Goal: Task Accomplishment & Management: Complete application form

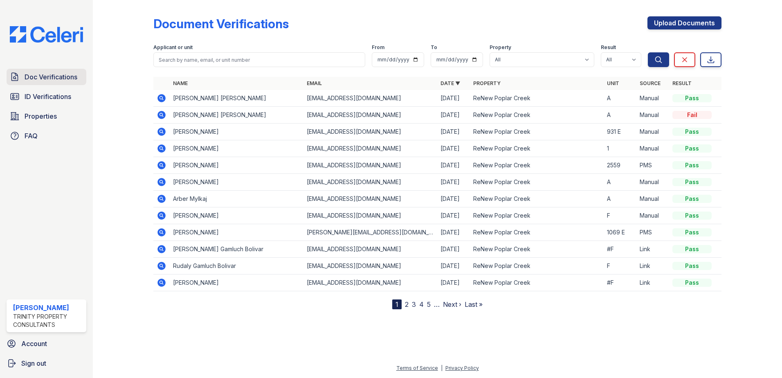
click at [37, 77] on span "Doc Verifications" at bounding box center [51, 77] width 53 height 10
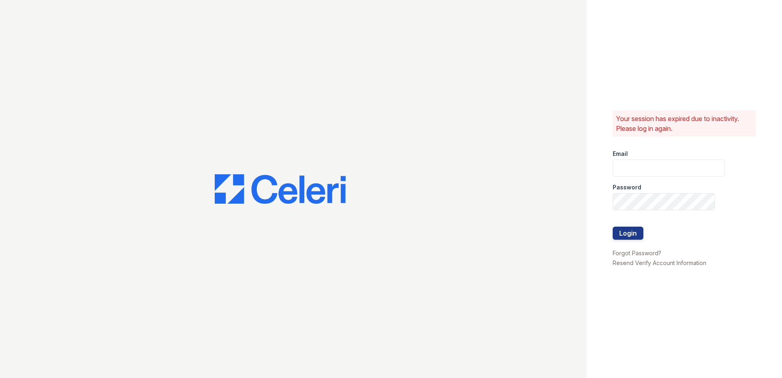
click at [708, 23] on div "Your session has expired due to inactivity. Please log in again. Email Password…" at bounding box center [683, 189] width 195 height 378
type input "[EMAIL_ADDRESS][DOMAIN_NAME]"
click at [629, 230] on button "Login" at bounding box center [627, 232] width 31 height 13
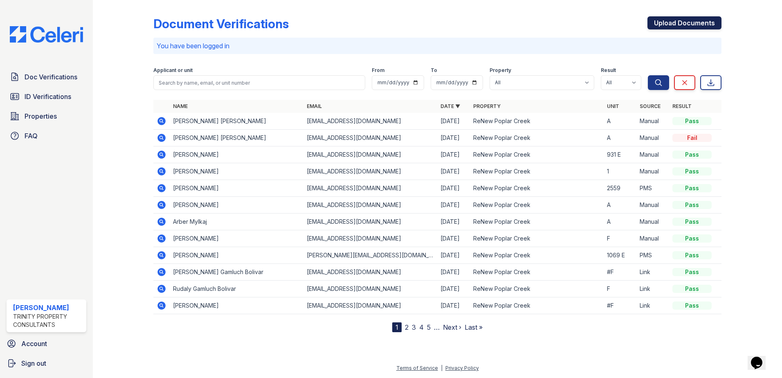
click at [669, 18] on link "Upload Documents" at bounding box center [684, 22] width 74 height 13
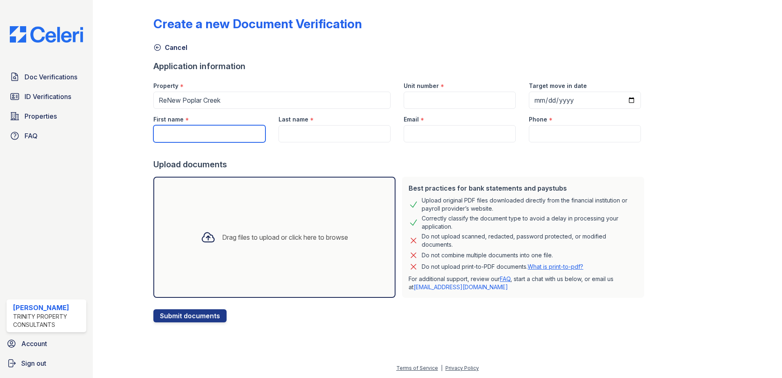
click at [191, 131] on input "First name" at bounding box center [209, 133] width 112 height 17
type input "Alyssa"
click at [309, 133] on input "Last name" at bounding box center [334, 133] width 112 height 17
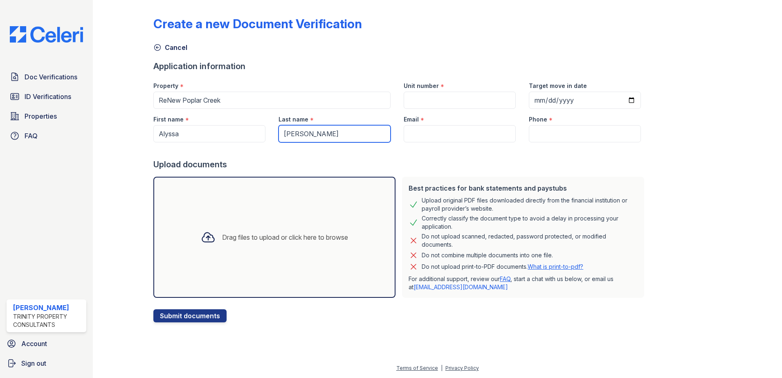
type input "Boyzo"
click at [437, 99] on input "Unit number" at bounding box center [459, 100] width 112 height 17
type input "A"
click at [426, 137] on input "Email" at bounding box center [459, 133] width 112 height 17
paste input "[EMAIL_ADDRESS][DOMAIN_NAME]"
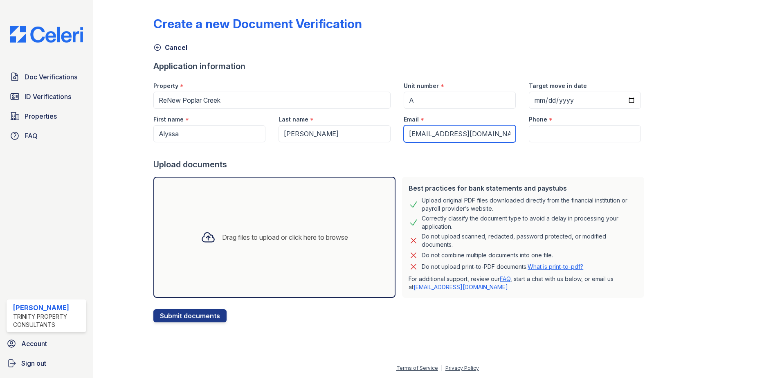
type input "[EMAIL_ADDRESS][DOMAIN_NAME]"
click at [543, 134] on input "Phone" at bounding box center [585, 133] width 112 height 17
paste input "(331) 223-8007"
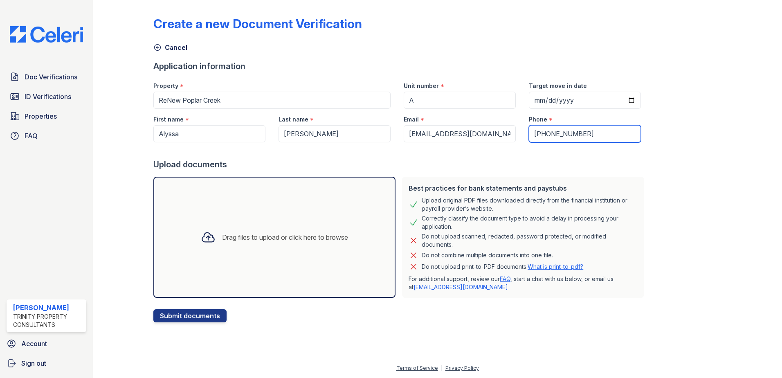
type input "(331) 223-8007"
click at [205, 235] on icon at bounding box center [208, 237] width 12 height 9
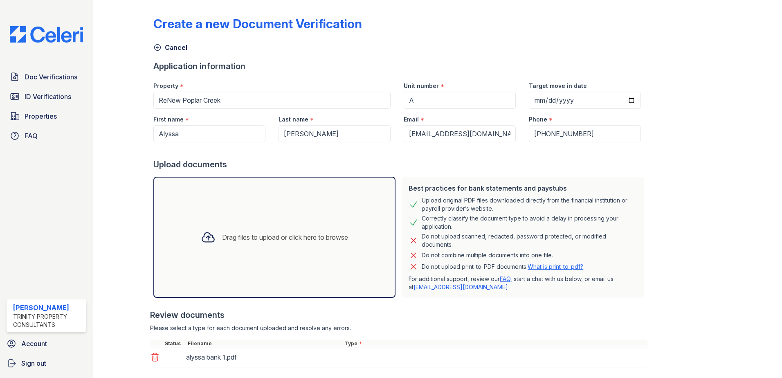
click at [334, 213] on div "Drag files to upload or click here to browse" at bounding box center [274, 237] width 242 height 121
click at [265, 229] on div "Drag files to upload or click here to browse" at bounding box center [274, 237] width 160 height 28
click at [276, 239] on div "Drag files to upload or click here to browse" at bounding box center [285, 237] width 126 height 10
click at [277, 241] on div "Drag files to upload or click here to browse" at bounding box center [285, 237] width 126 height 10
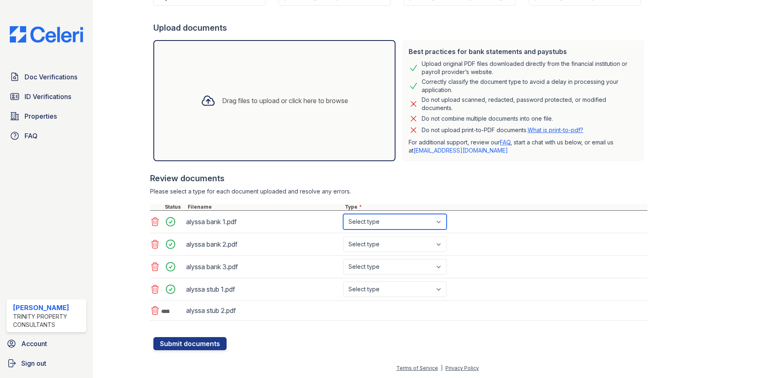
click at [427, 219] on select "Select type Paystub Bank Statement Offer Letter Tax Documents Benefit Award Let…" at bounding box center [394, 222] width 103 height 16
select select "bank_statement"
click at [343, 214] on select "Select type Paystub Bank Statement Offer Letter Tax Documents Benefit Award Let…" at bounding box center [394, 222] width 103 height 16
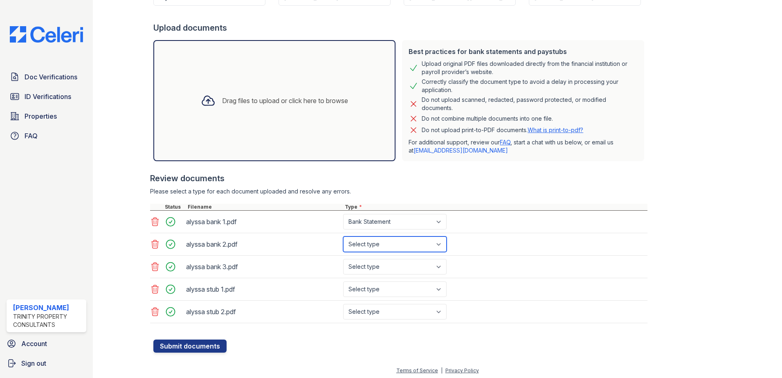
click at [386, 243] on select "Select type Paystub Bank Statement Offer Letter Tax Documents Benefit Award Let…" at bounding box center [394, 244] width 103 height 16
select select "bank_statement"
click at [343, 236] on select "Select type Paystub Bank Statement Offer Letter Tax Documents Benefit Award Let…" at bounding box center [394, 244] width 103 height 16
click at [375, 263] on select "Select type Paystub Bank Statement Offer Letter Tax Documents Benefit Award Let…" at bounding box center [394, 267] width 103 height 16
select select "bank_statement"
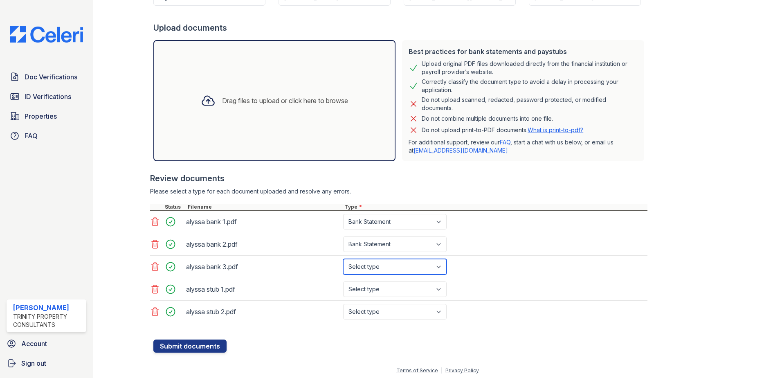
click at [343, 259] on select "Select type Paystub Bank Statement Offer Letter Tax Documents Benefit Award Let…" at bounding box center [394, 267] width 103 height 16
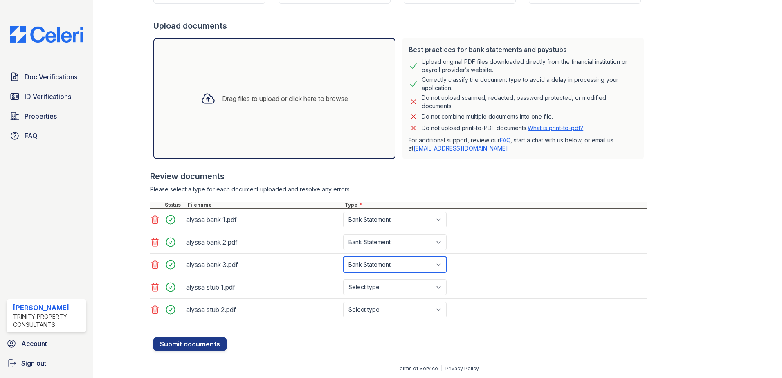
scroll to position [139, 0]
click at [422, 289] on select "Select type Paystub Bank Statement Offer Letter Tax Documents Benefit Award Let…" at bounding box center [394, 287] width 103 height 16
select select "other"
click at [343, 279] on select "Select type Paystub Bank Statement Offer Letter Tax Documents Benefit Award Let…" at bounding box center [394, 287] width 103 height 16
click at [372, 310] on select "Select type Paystub Bank Statement Offer Letter Tax Documents Benefit Award Let…" at bounding box center [394, 309] width 103 height 16
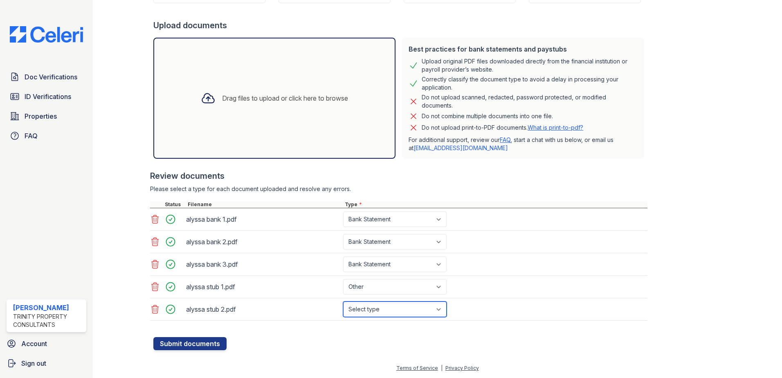
select select "other"
click at [343, 301] on select "Select type Paystub Bank Statement Offer Letter Tax Documents Benefit Award Let…" at bounding box center [394, 309] width 103 height 16
click at [212, 350] on div "Create a new Document Verification Cancel Application information Property * Re…" at bounding box center [437, 112] width 663 height 502
click at [211, 343] on button "Submit documents" at bounding box center [189, 343] width 73 height 13
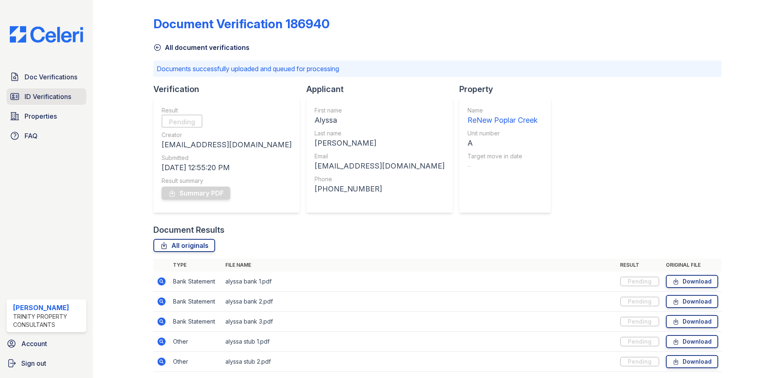
click at [52, 100] on span "ID Verifications" at bounding box center [48, 97] width 47 height 10
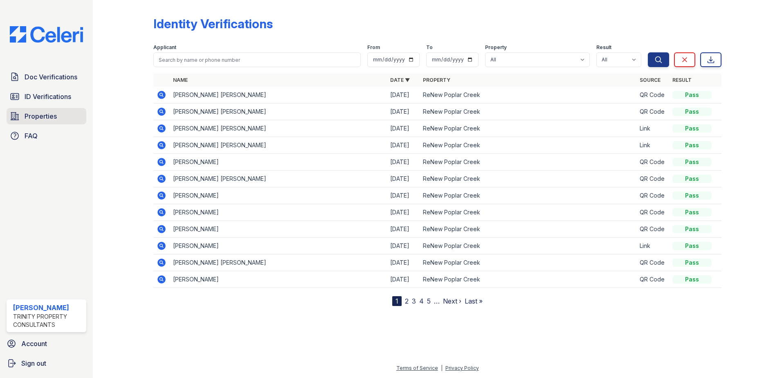
click at [47, 115] on span "Properties" at bounding box center [41, 116] width 32 height 10
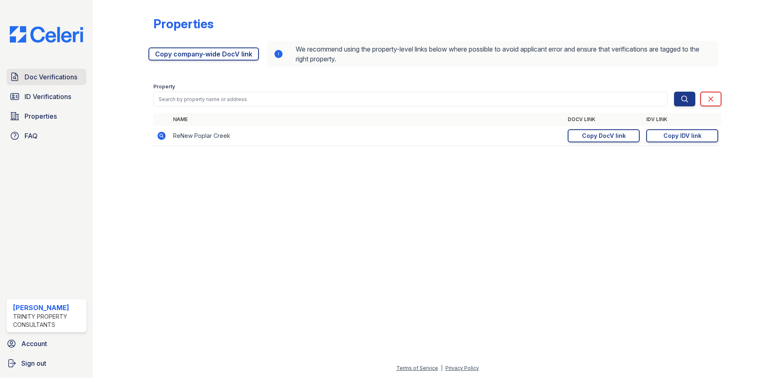
click at [54, 82] on span "Doc Verifications" at bounding box center [51, 77] width 53 height 10
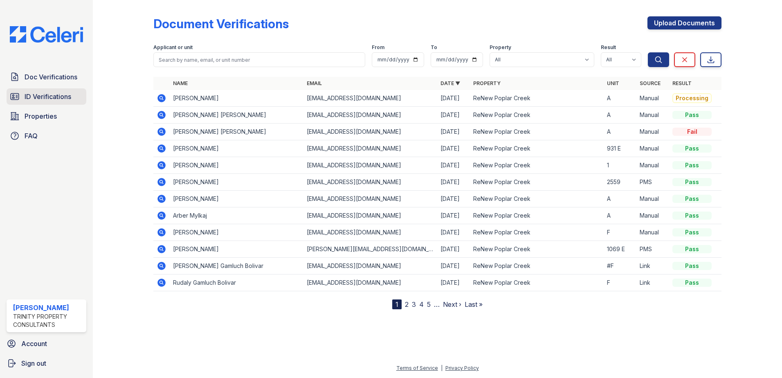
click at [46, 104] on link "ID Verifications" at bounding box center [47, 96] width 80 height 16
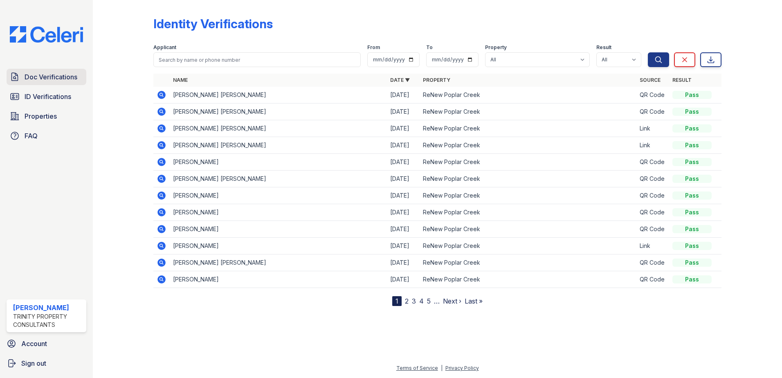
click at [50, 81] on span "Doc Verifications" at bounding box center [51, 77] width 53 height 10
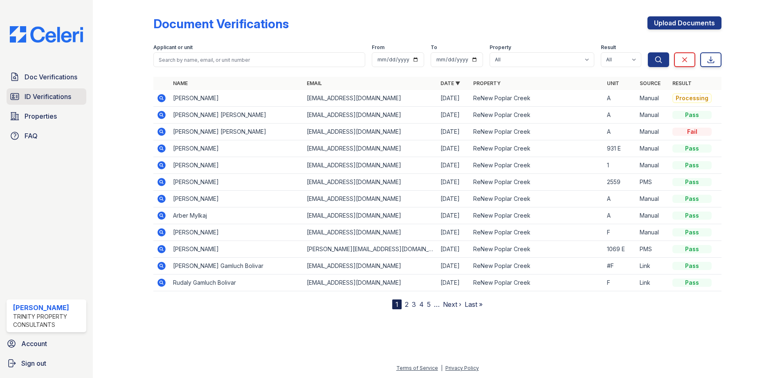
click at [51, 96] on span "ID Verifications" at bounding box center [48, 97] width 47 height 10
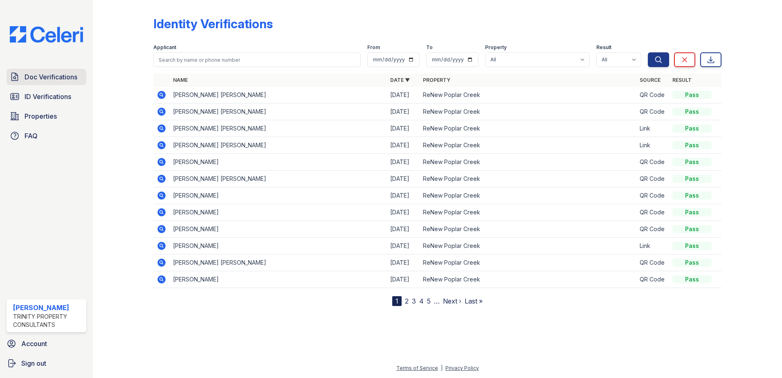
click at [52, 71] on link "Doc Verifications" at bounding box center [47, 77] width 80 height 16
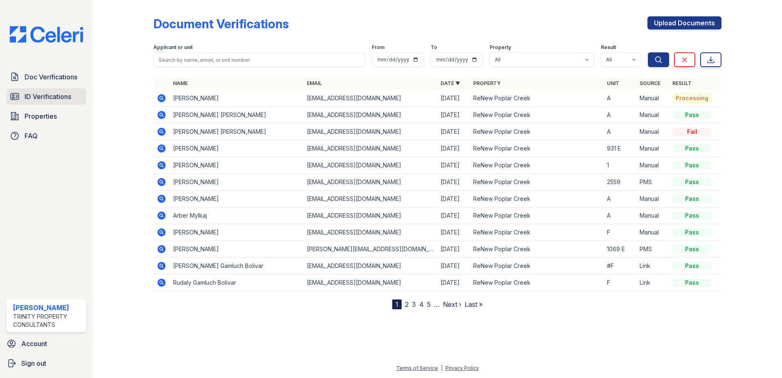
click at [49, 96] on span "ID Verifications" at bounding box center [48, 97] width 47 height 10
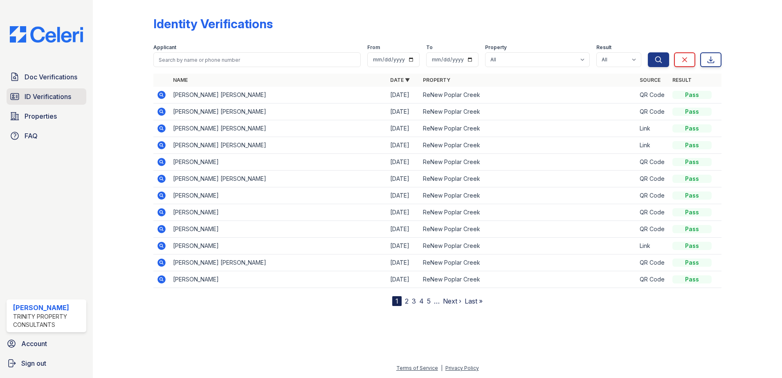
click at [31, 104] on link "ID Verifications" at bounding box center [47, 96] width 80 height 16
click at [45, 76] on span "Doc Verifications" at bounding box center [51, 77] width 53 height 10
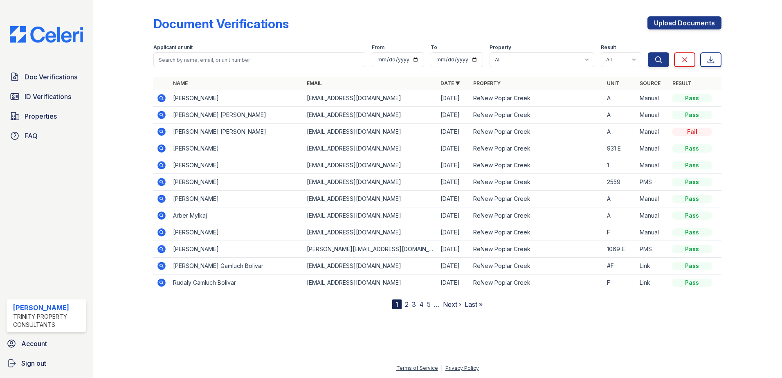
click at [45, 76] on span "Doc Verifications" at bounding box center [51, 77] width 53 height 10
click at [65, 114] on link "Properties" at bounding box center [47, 116] width 80 height 16
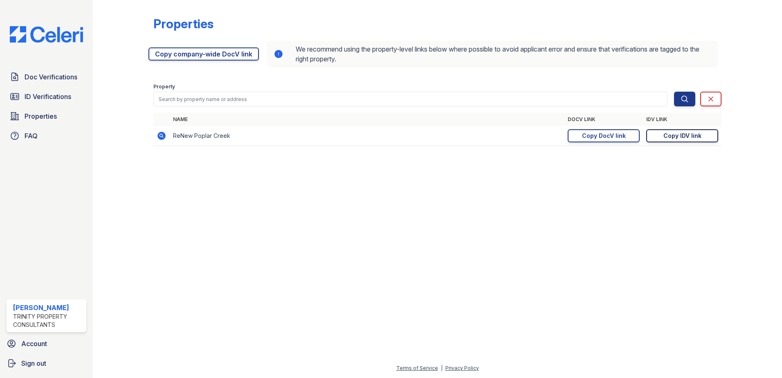
click at [695, 132] on div "Copy IDV link" at bounding box center [682, 136] width 38 height 8
click at [56, 72] on span "Doc Verifications" at bounding box center [51, 77] width 53 height 10
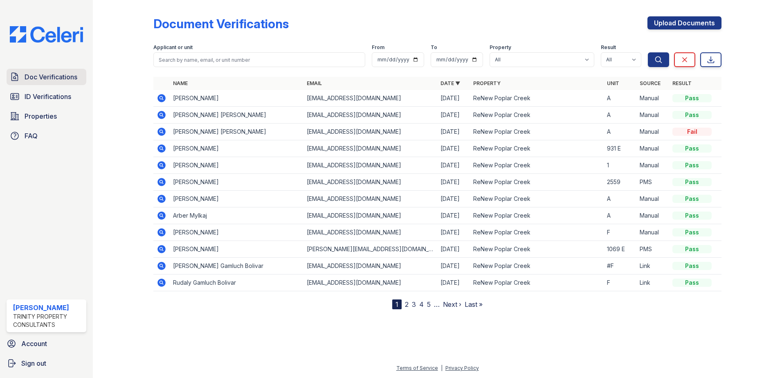
click at [53, 76] on span "Doc Verifications" at bounding box center [51, 77] width 53 height 10
click at [161, 114] on icon at bounding box center [161, 114] width 2 height 2
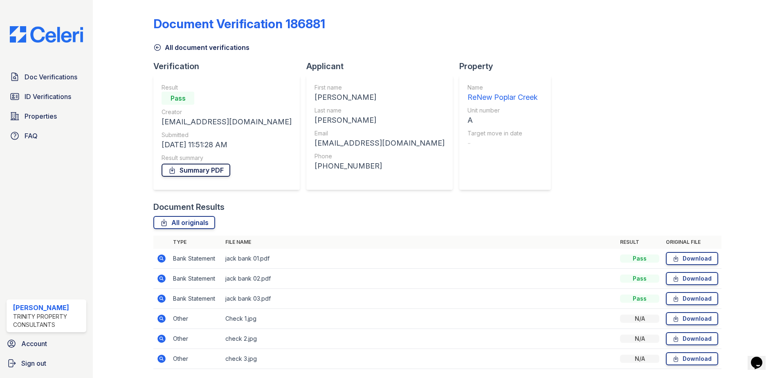
click at [215, 170] on link "Summary PDF" at bounding box center [195, 170] width 69 height 13
click at [51, 101] on span "ID Verifications" at bounding box center [48, 97] width 47 height 10
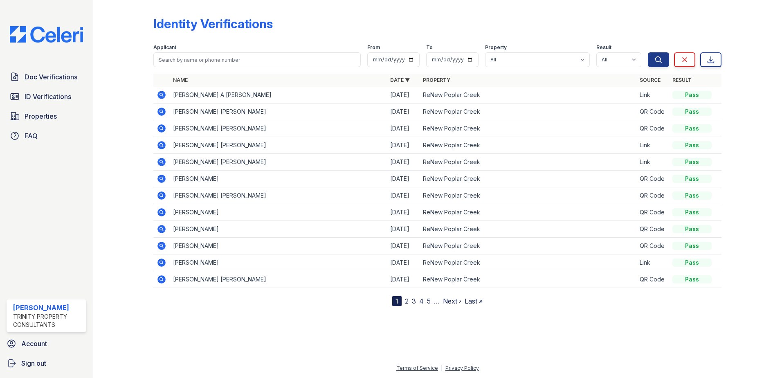
click at [53, 81] on span "Doc Verifications" at bounding box center [51, 77] width 53 height 10
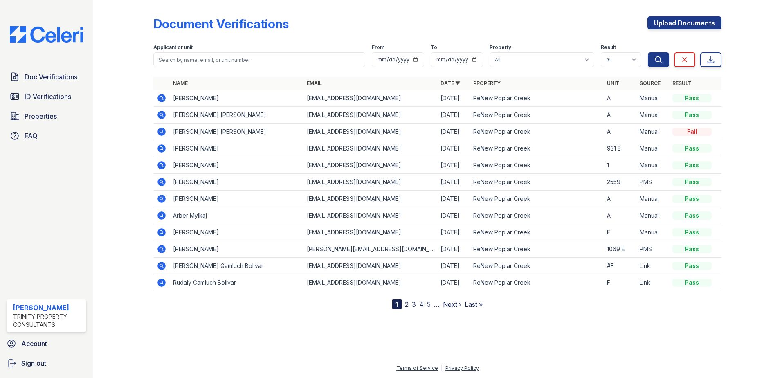
click at [160, 97] on icon at bounding box center [162, 98] width 10 height 10
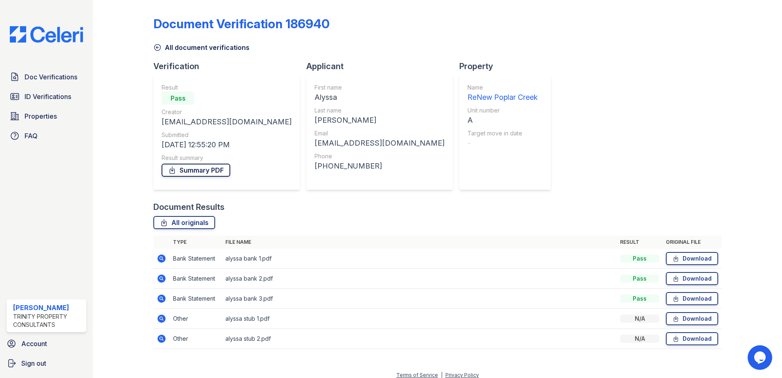
click at [203, 171] on link "Summary PDF" at bounding box center [195, 170] width 69 height 13
click at [54, 96] on span "ID Verifications" at bounding box center [48, 97] width 47 height 10
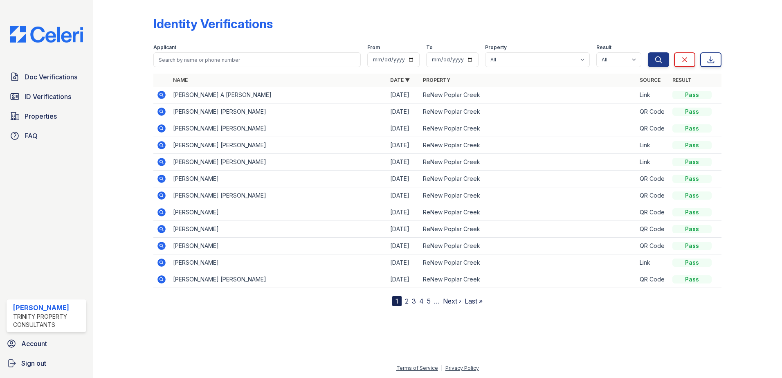
click at [54, 96] on span "ID Verifications" at bounding box center [48, 97] width 47 height 10
click at [159, 91] on icon at bounding box center [162, 95] width 10 height 10
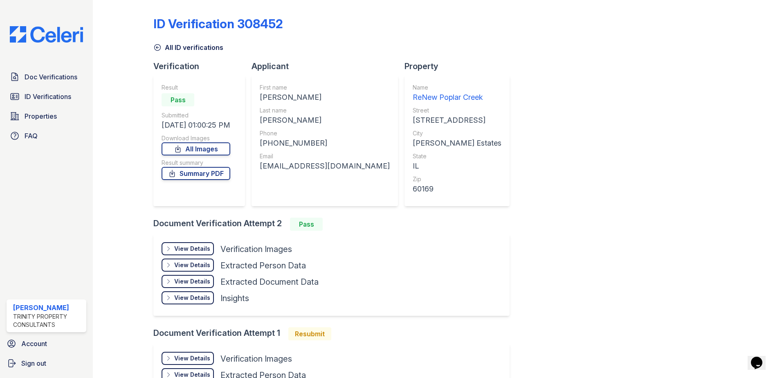
scroll to position [82, 0]
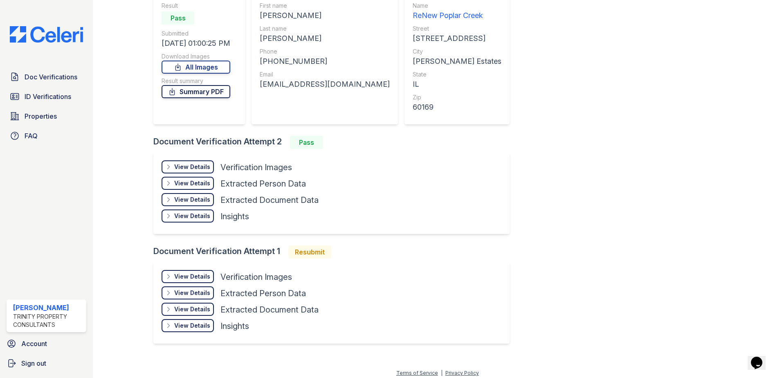
click at [212, 91] on link "Summary PDF" at bounding box center [195, 91] width 69 height 13
click at [204, 68] on link "All Images" at bounding box center [195, 66] width 69 height 13
click at [49, 90] on link "ID Verifications" at bounding box center [47, 96] width 80 height 16
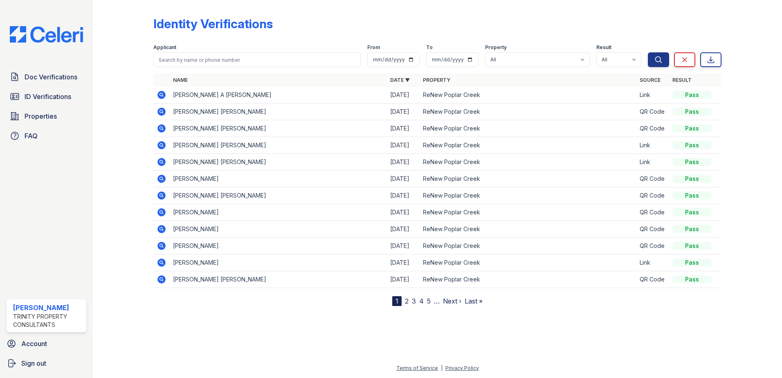
click at [45, 87] on div "Doc Verifications ID Verifications Properties FAQ" at bounding box center [46, 106] width 86 height 75
click at [46, 95] on span "ID Verifications" at bounding box center [48, 97] width 47 height 10
click at [45, 91] on link "ID Verifications" at bounding box center [47, 96] width 80 height 16
click at [35, 69] on link "Doc Verifications" at bounding box center [47, 77] width 80 height 16
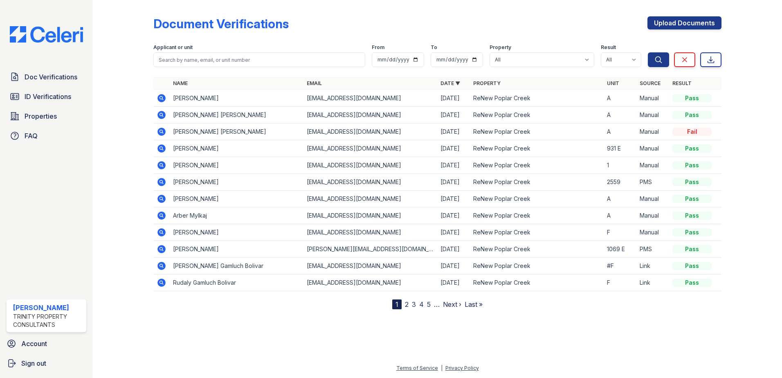
click at [38, 90] on link "ID Verifications" at bounding box center [47, 96] width 80 height 16
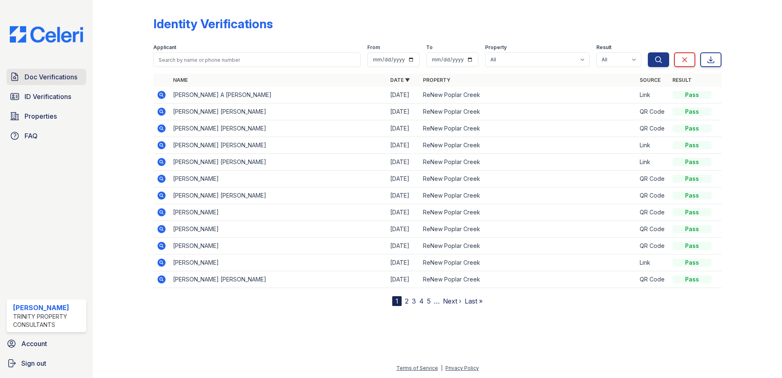
click at [41, 71] on link "Doc Verifications" at bounding box center [47, 77] width 80 height 16
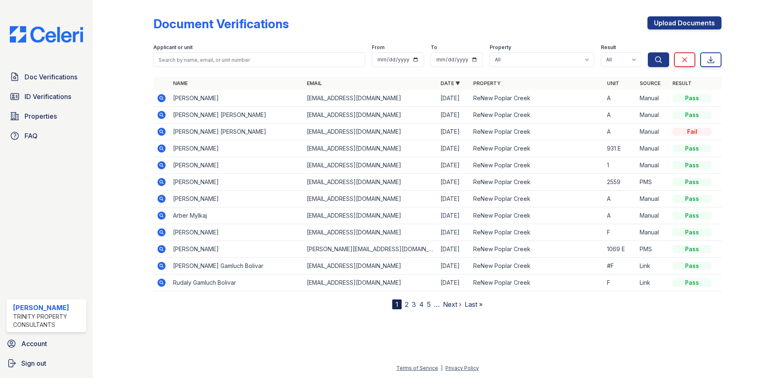
click at [44, 92] on span "ID Verifications" at bounding box center [48, 97] width 47 height 10
